Goal: Answer question/provide support

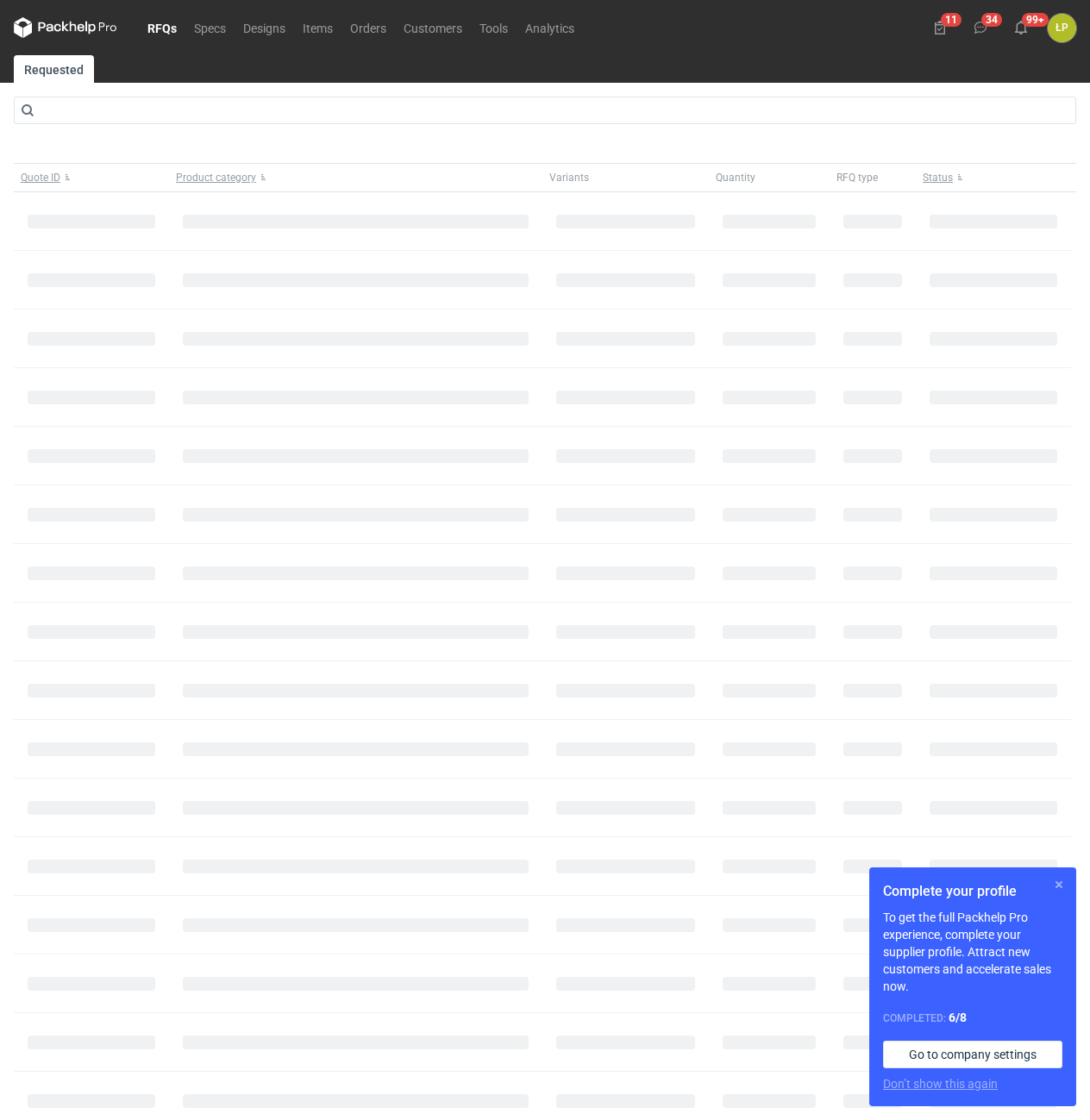
click at [1053, 889] on button "button" at bounding box center [1059, 885] width 21 height 21
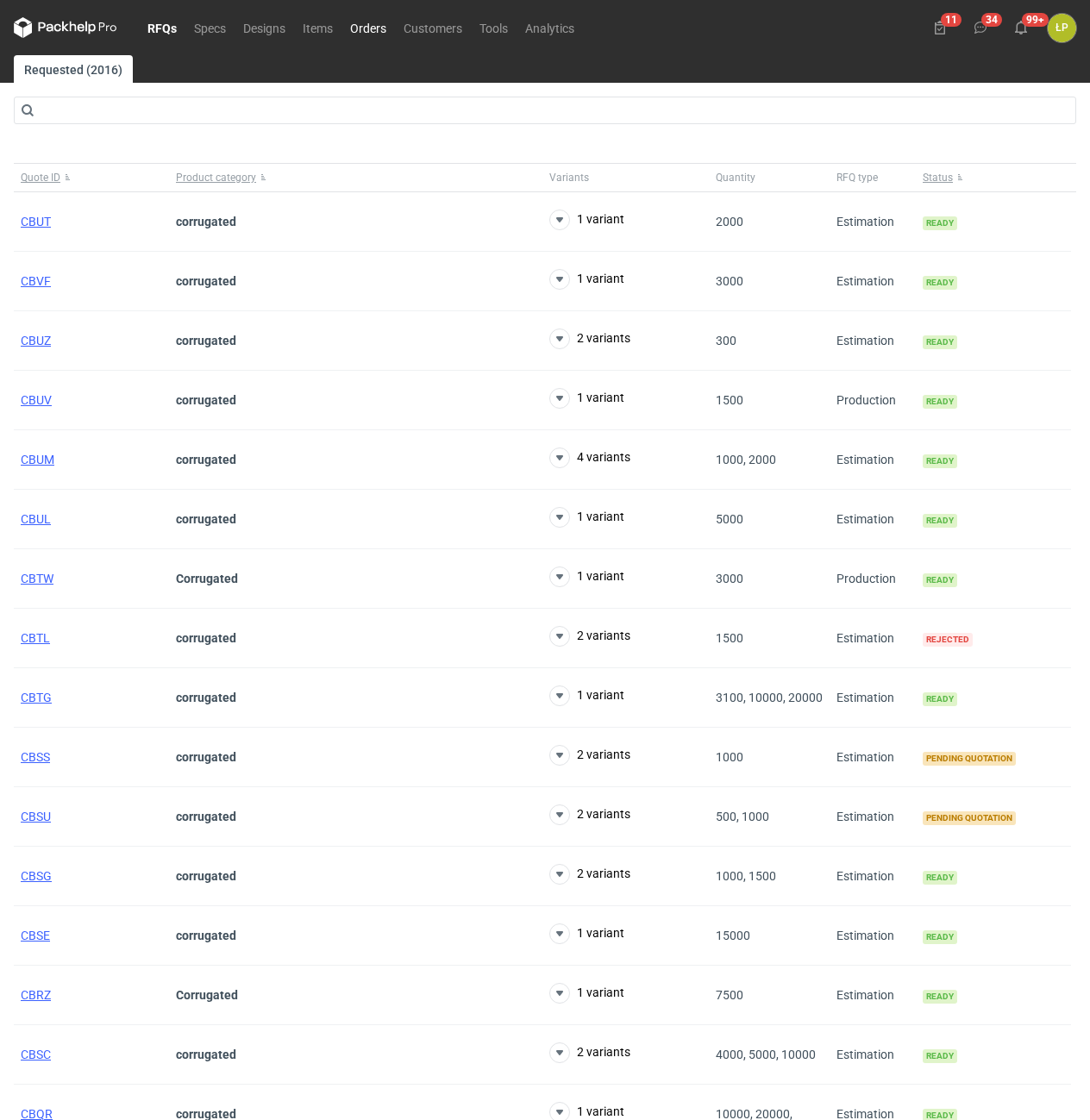
click at [354, 30] on link "Orders" at bounding box center [369, 28] width 54 height 21
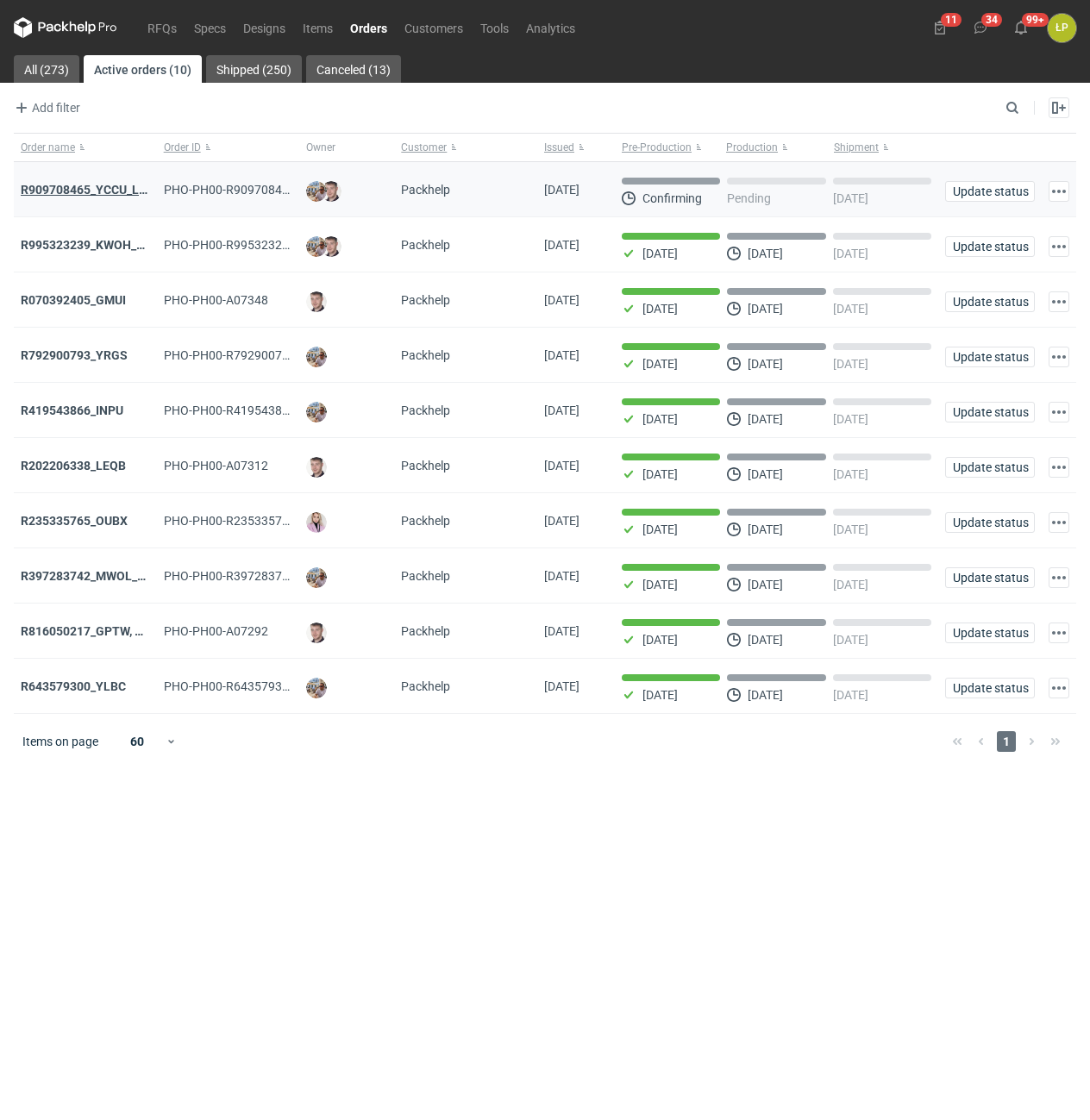
click at [106, 190] on strong "R909708465_YCCU_LQIN" at bounding box center [90, 189] width 139 height 14
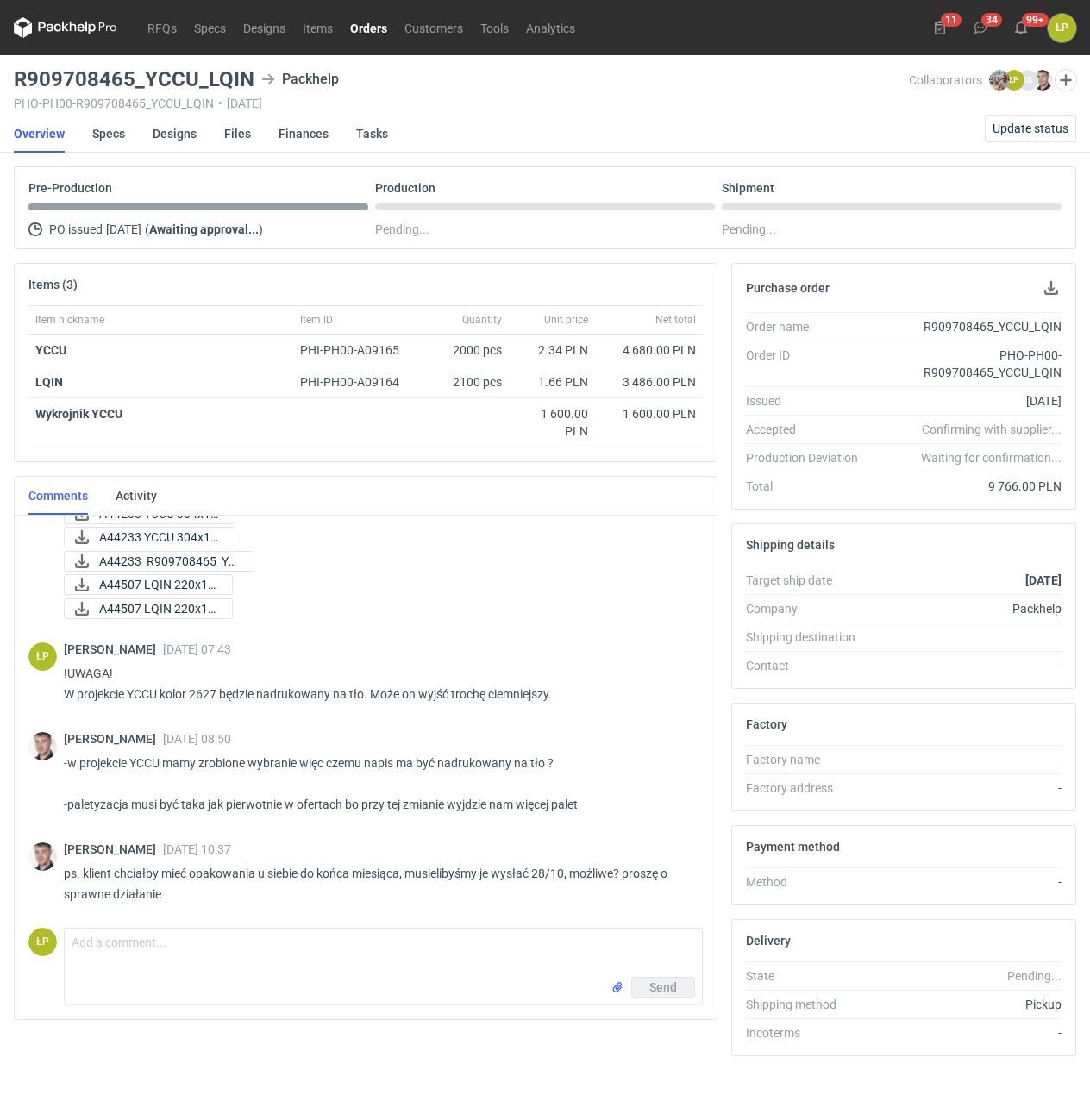
scroll to position [234, 0]
click at [271, 952] on textarea "Comment message" at bounding box center [383, 953] width 638 height 48
paste textarea "Witam, [PERSON_NAME] napis LETHAL i gwiazdko-kwiat nie muszą być nadrukowane, t…"
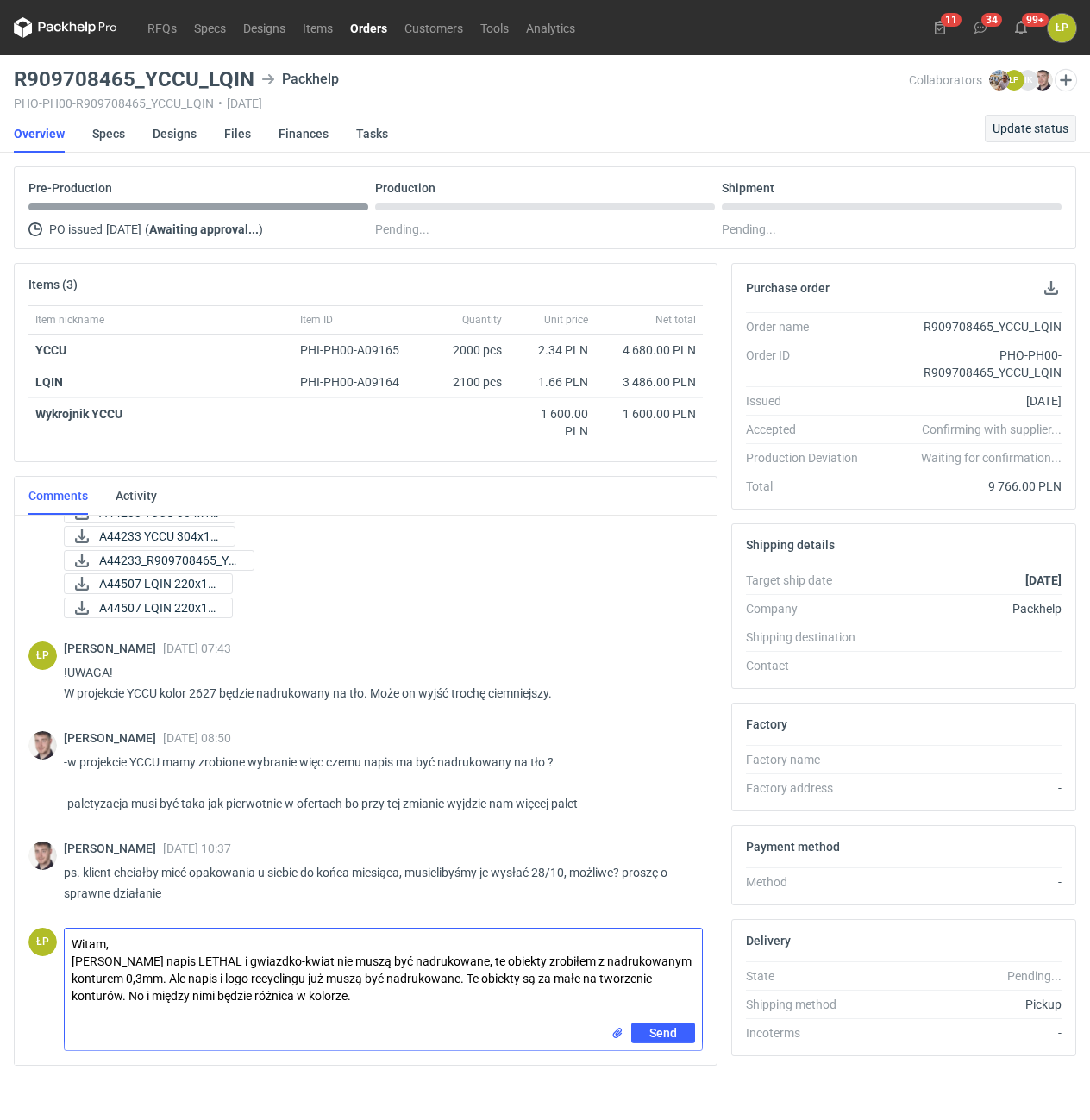
type textarea "Witam, [PERSON_NAME] napis LETHAL i gwiazdko-kwiat nie muszą być nadrukowane, t…"
click at [657, 1066] on span "Send" at bounding box center [664, 1071] width 28 height 12
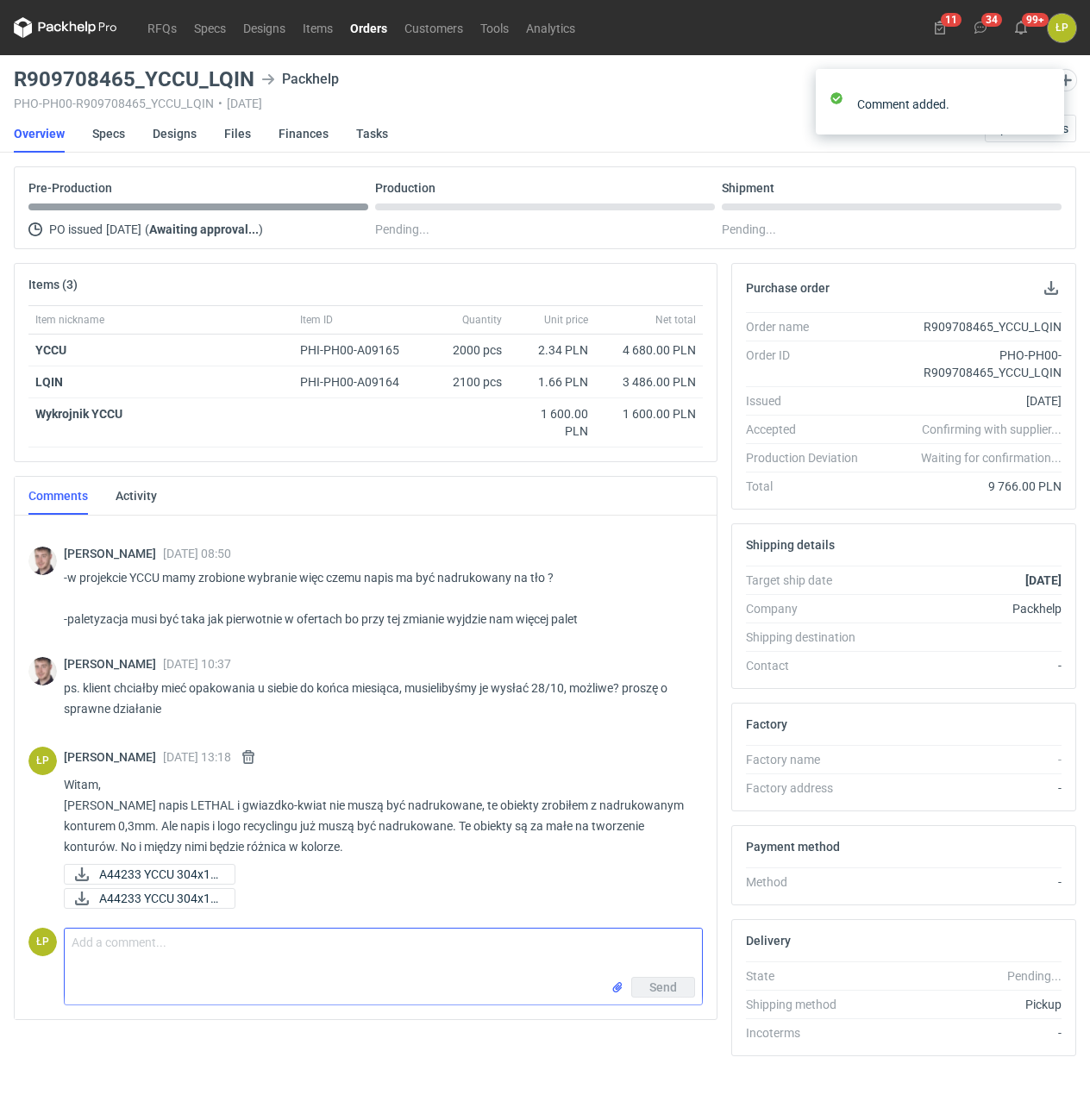
scroll to position [420, 0]
